Goal: Transaction & Acquisition: Obtain resource

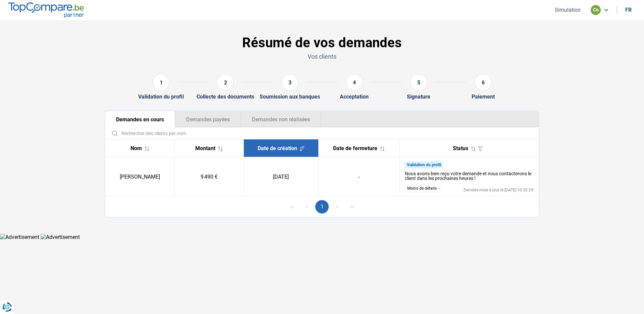
click at [567, 11] on button "Simulation" at bounding box center [568, 9] width 30 height 7
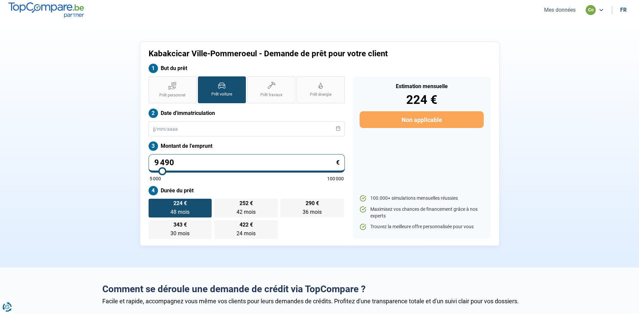
click at [564, 12] on button "Mes données" at bounding box center [560, 9] width 36 height 7
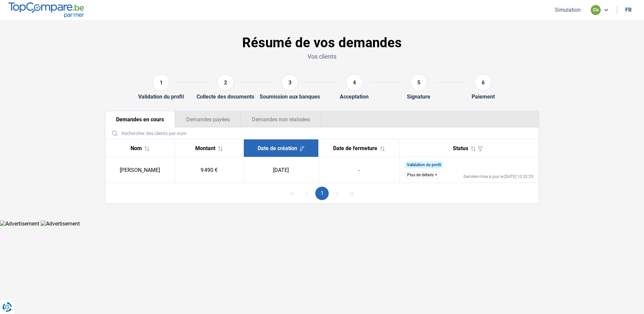
click at [436, 175] on button "Plus de détails" at bounding box center [422, 175] width 35 height 7
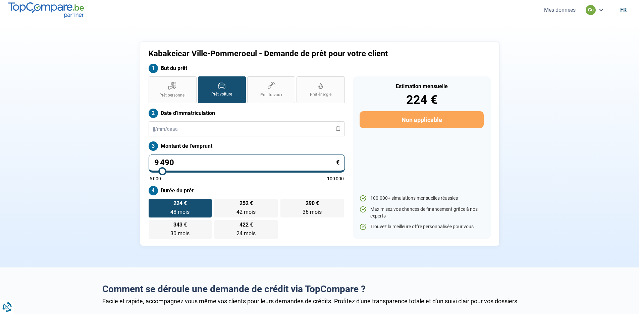
click at [566, 11] on button "Mes données" at bounding box center [560, 9] width 36 height 7
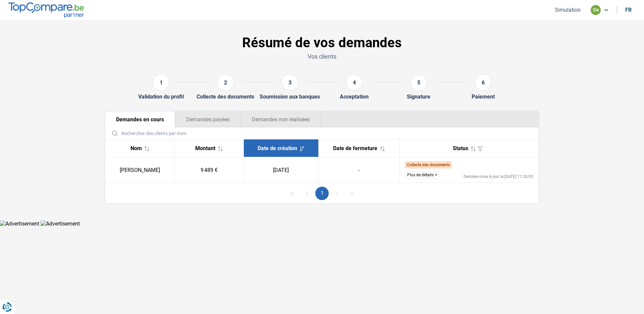
click at [437, 176] on button "Plus de détails" at bounding box center [422, 175] width 35 height 7
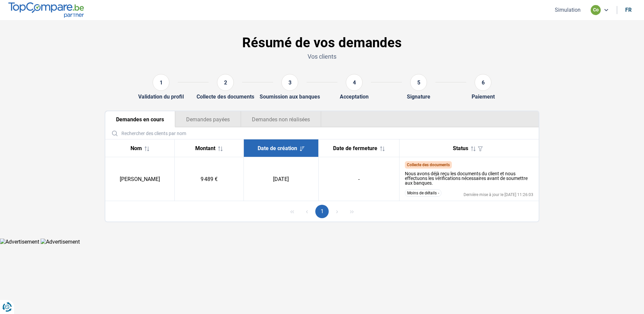
click at [65, 50] on section "Résumé de vos demandes Vos clients 1 Validation du profil 2 Collecte des docume…" at bounding box center [322, 129] width 644 height 218
